Goal: Navigation & Orientation: Go to known website

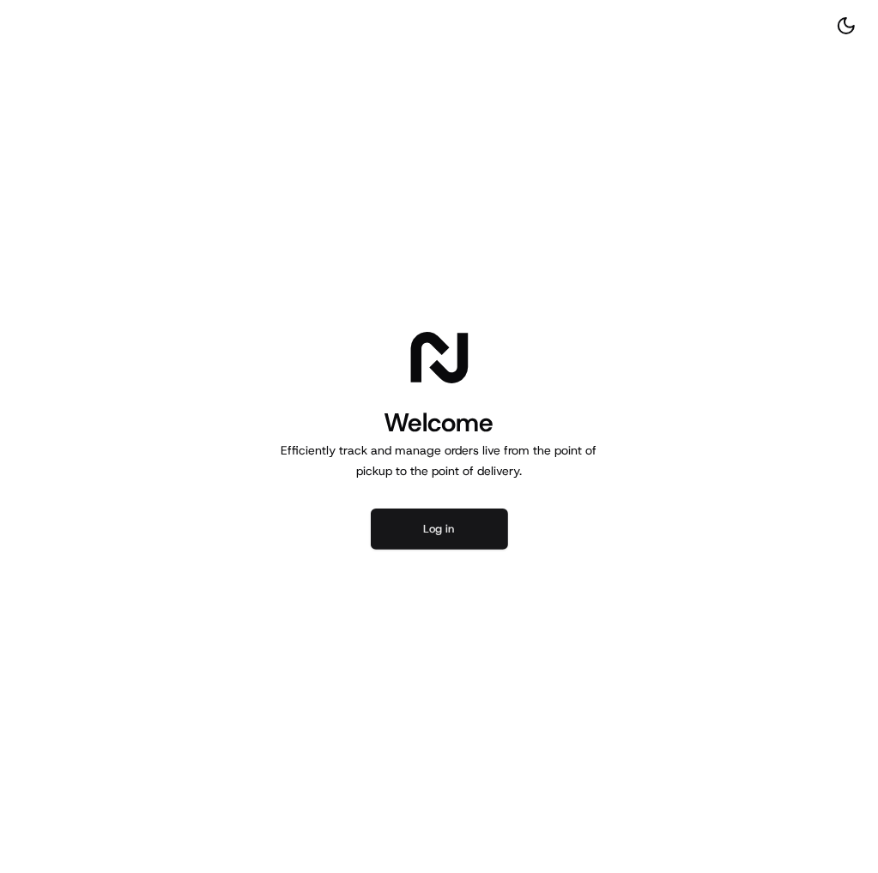
click at [460, 529] on button "Log in" at bounding box center [439, 529] width 137 height 41
